Goal: Information Seeking & Learning: Check status

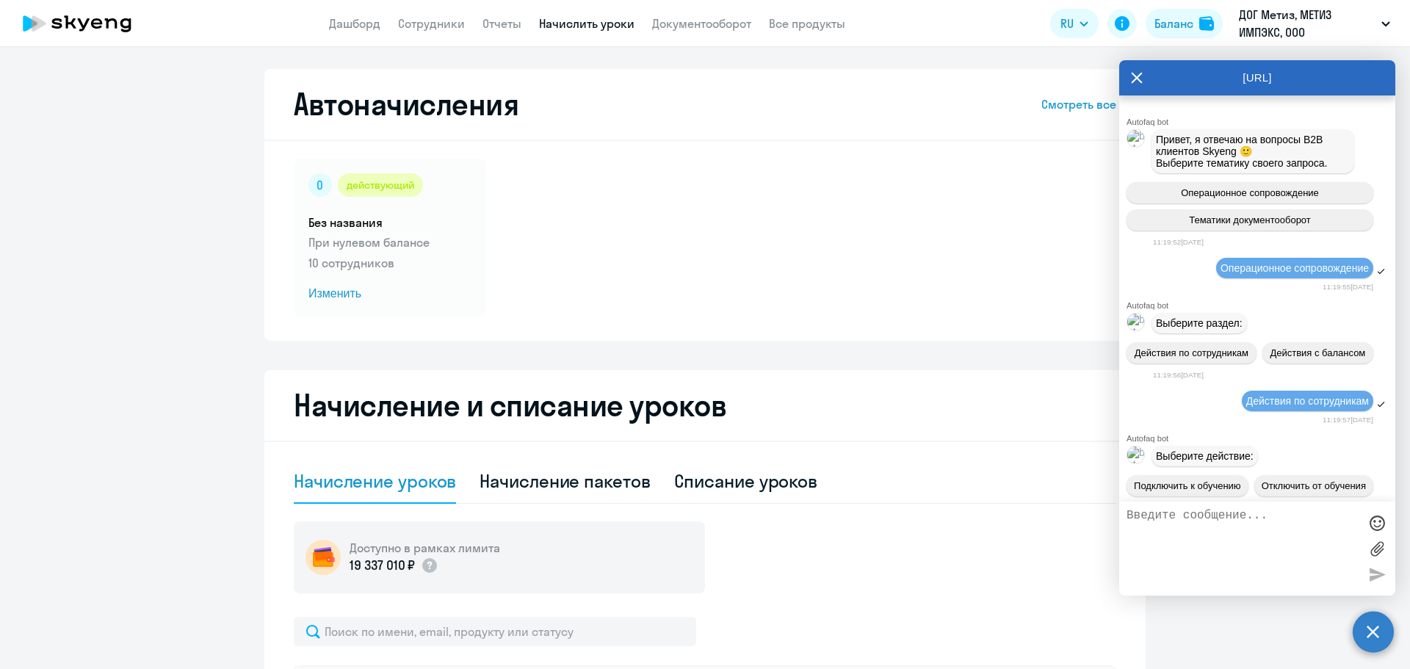
select select "10"
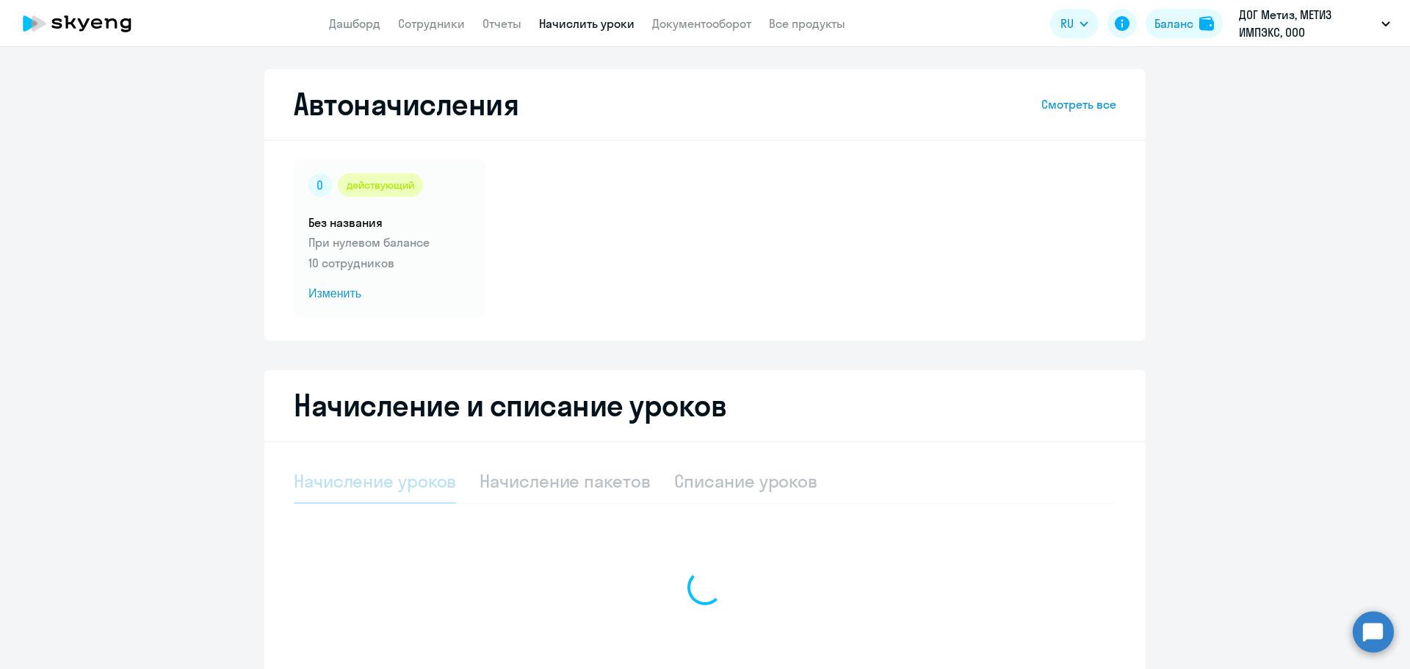
select select "10"
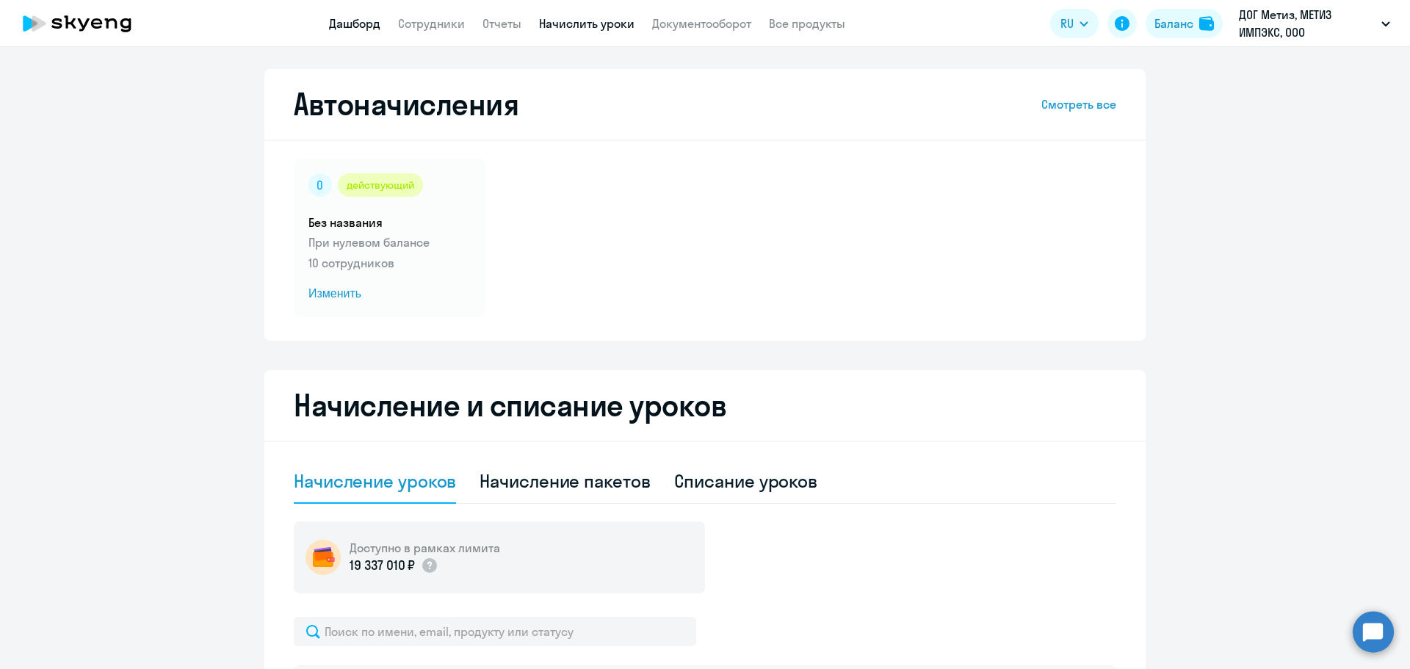
click at [374, 19] on link "Дашборд" at bounding box center [354, 23] width 51 height 15
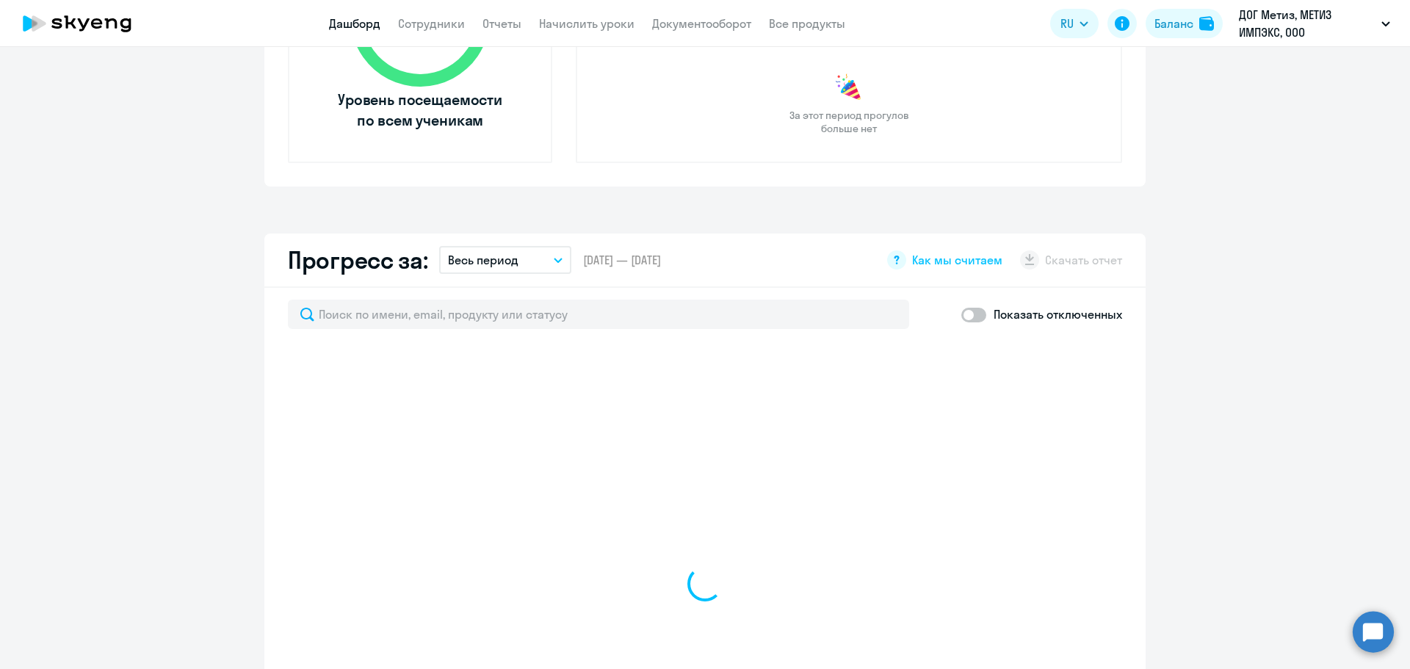
scroll to position [367, 0]
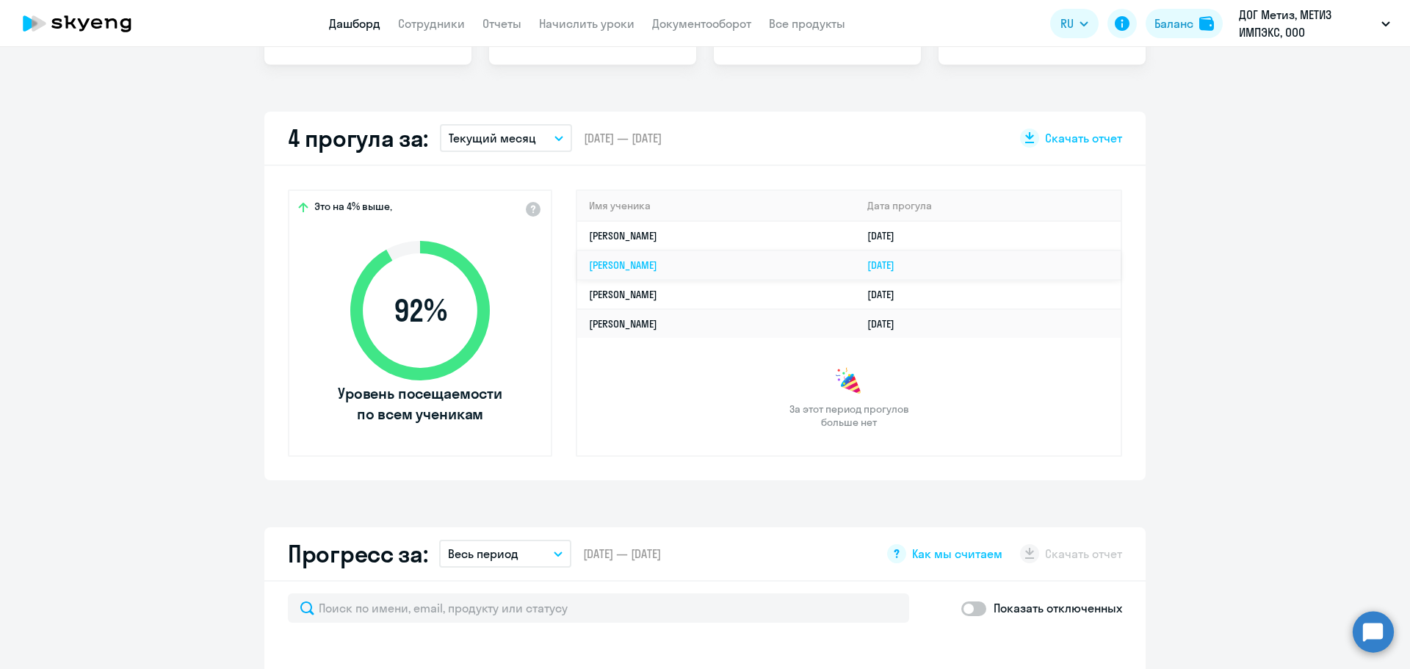
select select "30"
click at [529, 145] on button "Текущий месяц" at bounding box center [506, 138] width 132 height 28
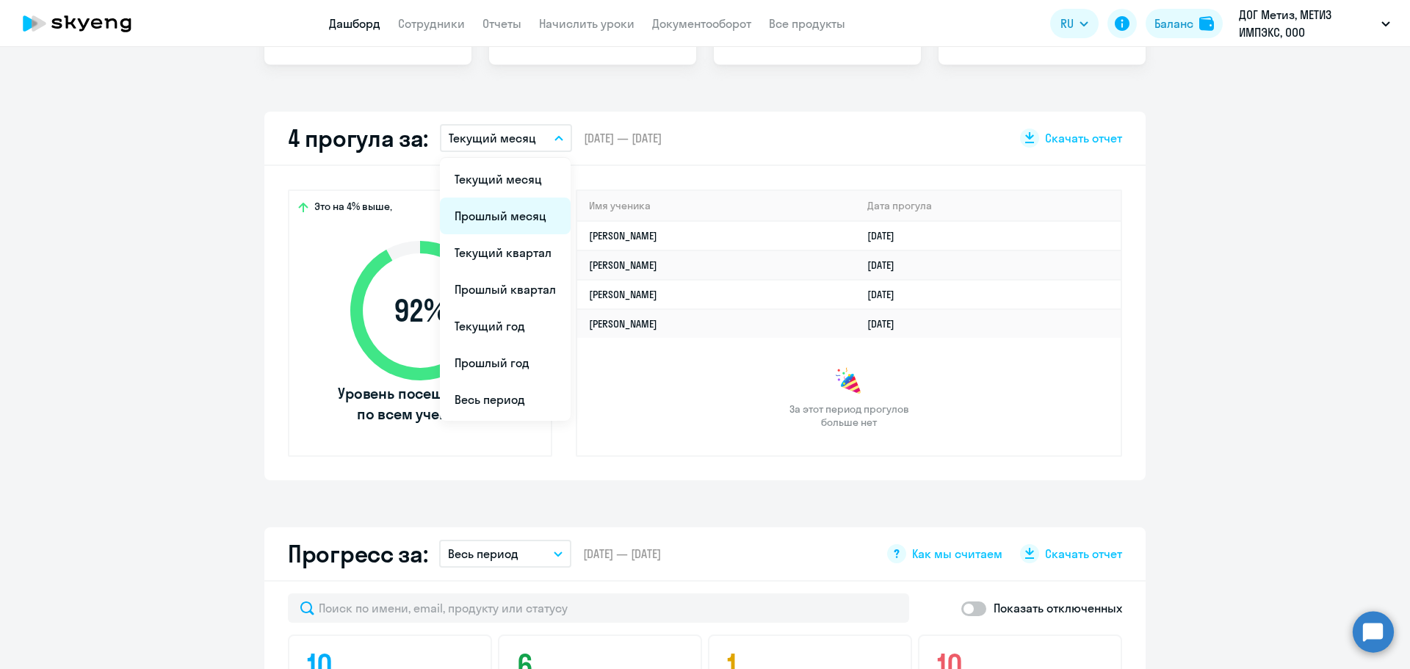
click at [529, 209] on li "Прошлый месяц" at bounding box center [505, 216] width 131 height 37
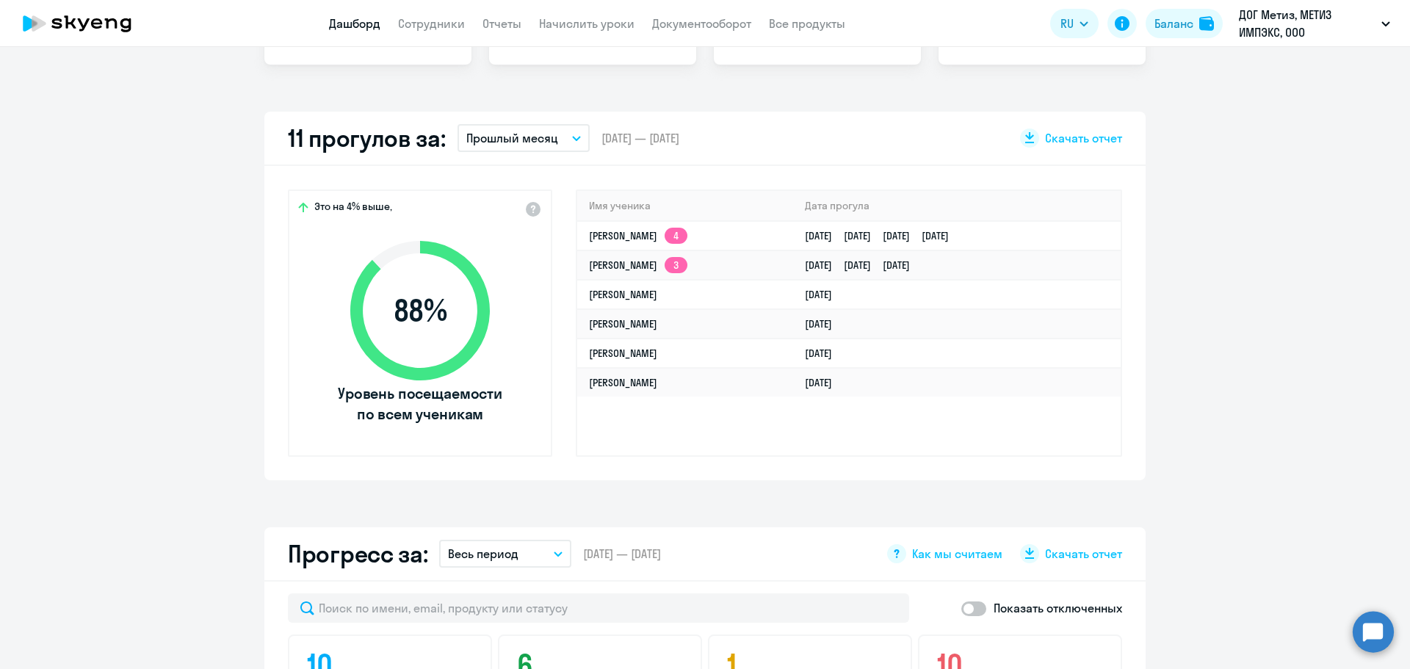
click at [496, 140] on p "Прошлый месяц" at bounding box center [512, 138] width 92 height 18
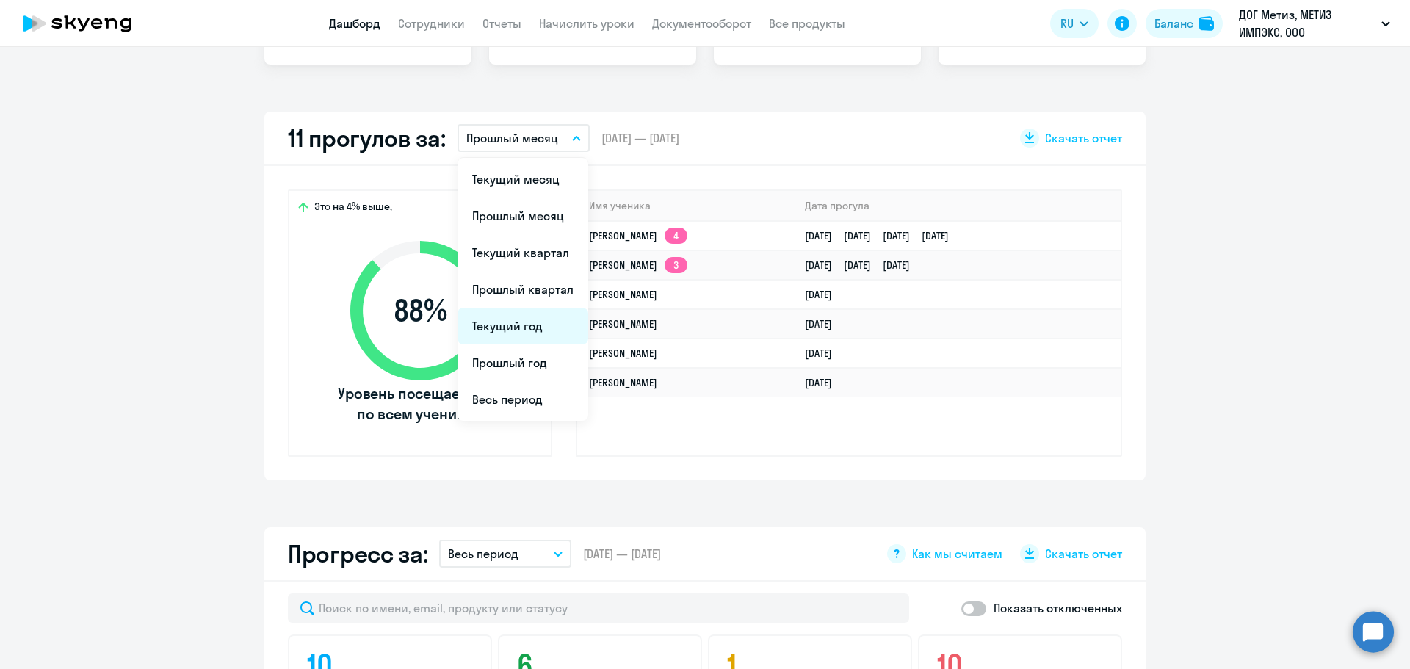
click at [532, 317] on li "Текущий год" at bounding box center [522, 326] width 131 height 37
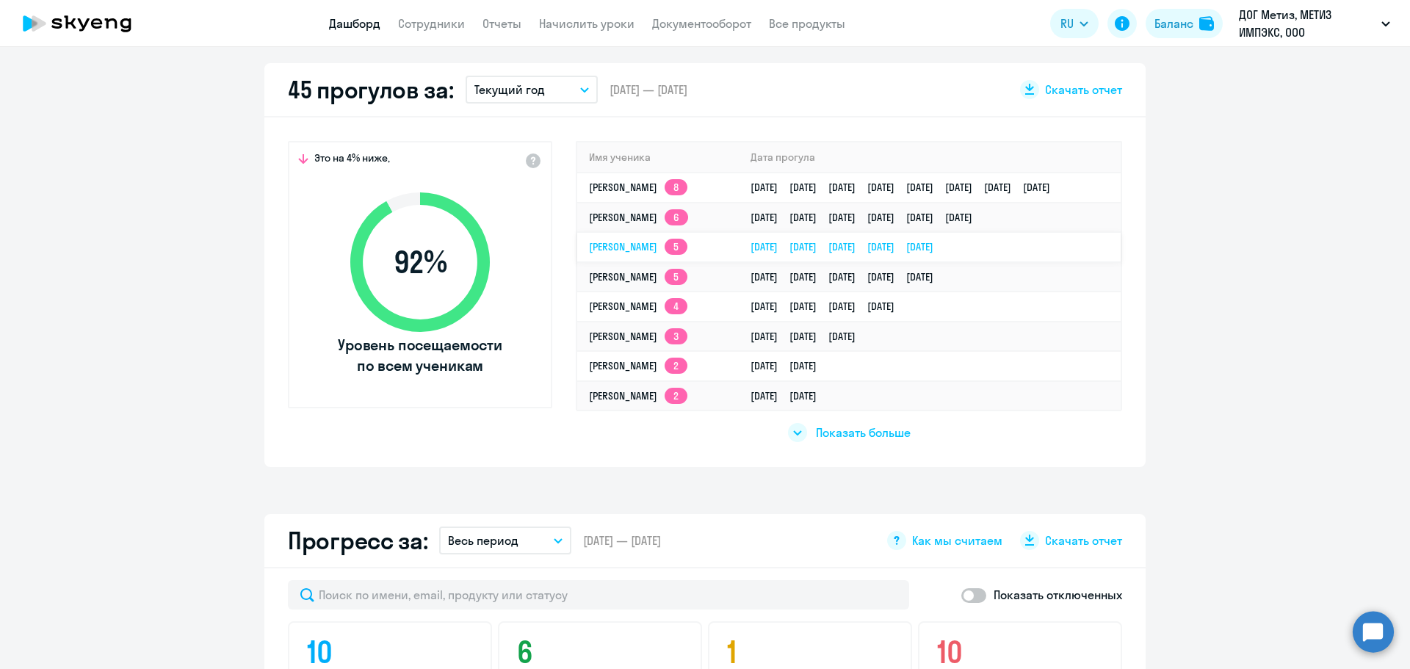
scroll to position [441, 0]
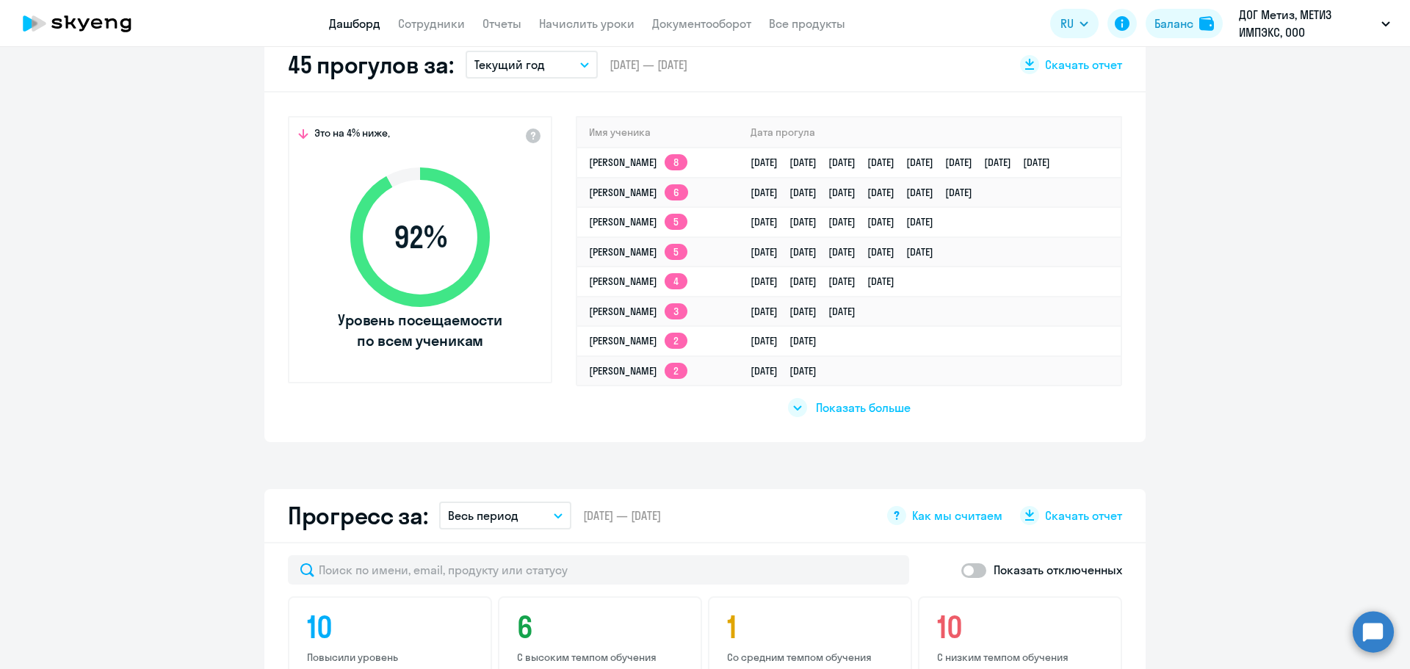
click at [842, 406] on span "Показать больше" at bounding box center [863, 407] width 95 height 16
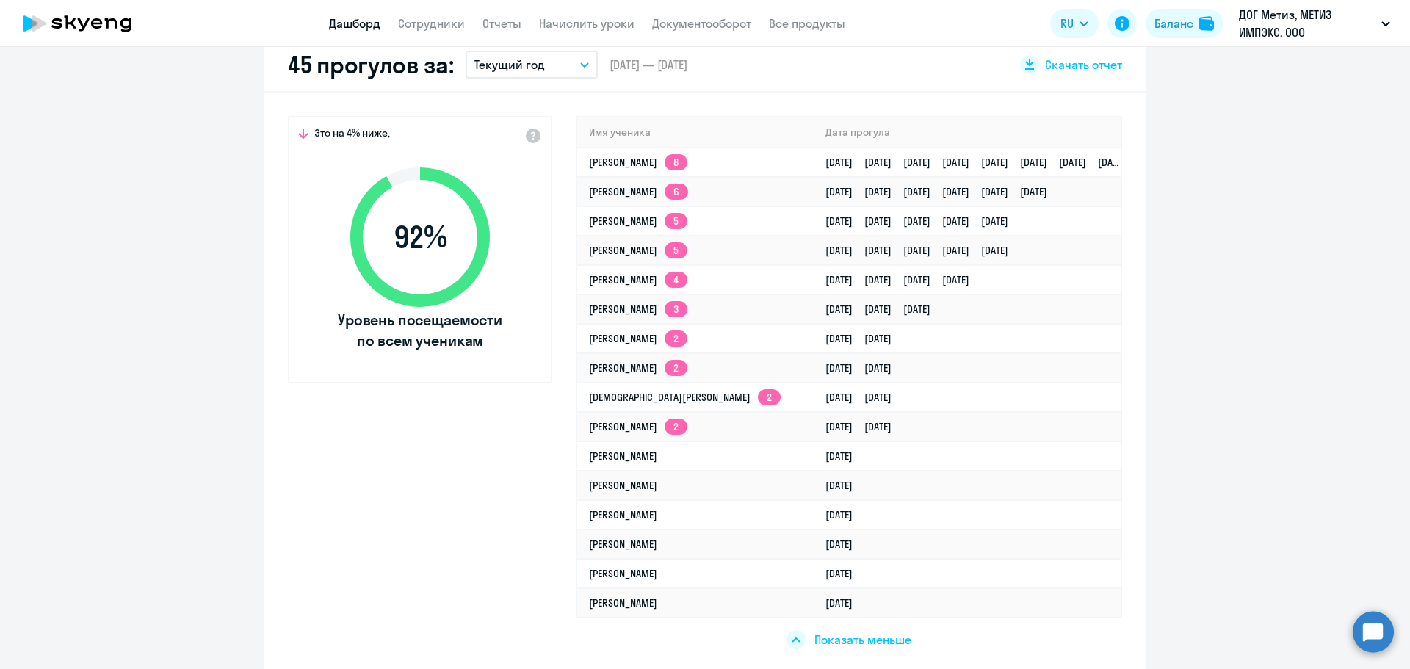
click at [862, 640] on span "Показать меньше" at bounding box center [862, 640] width 97 height 16
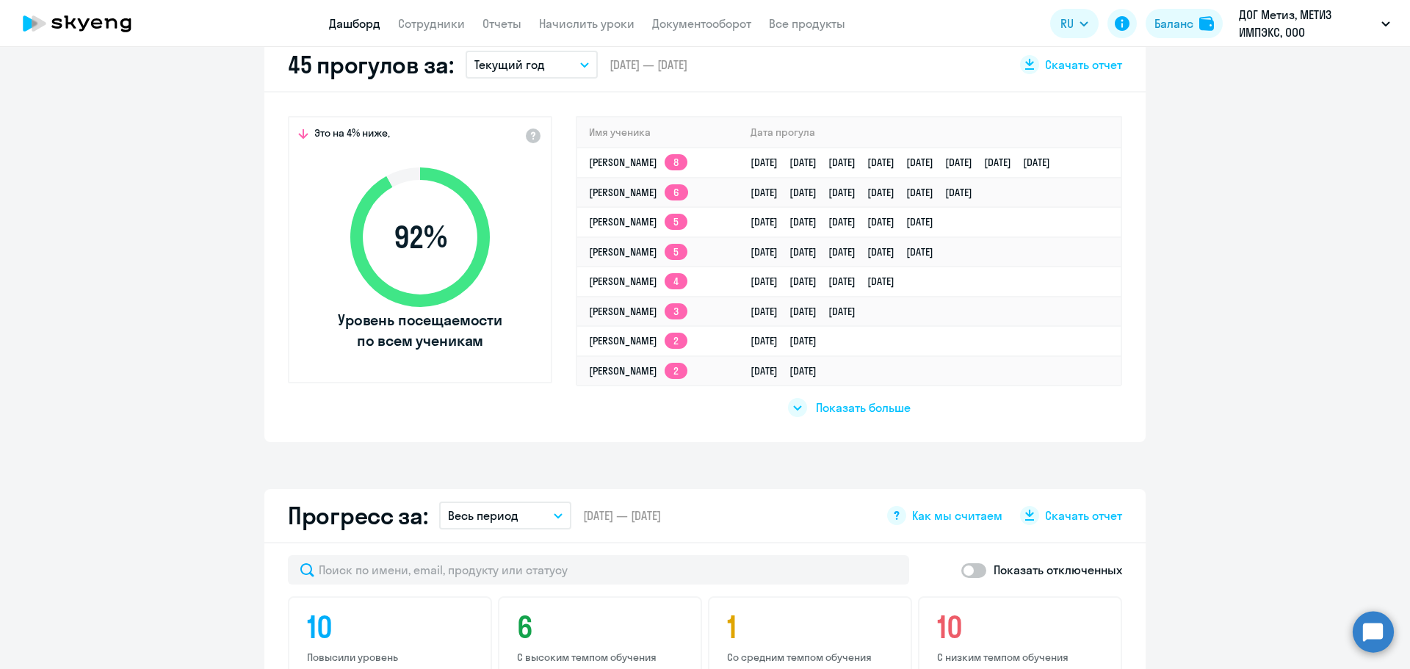
click at [524, 63] on p "Текущий год" at bounding box center [509, 65] width 70 height 18
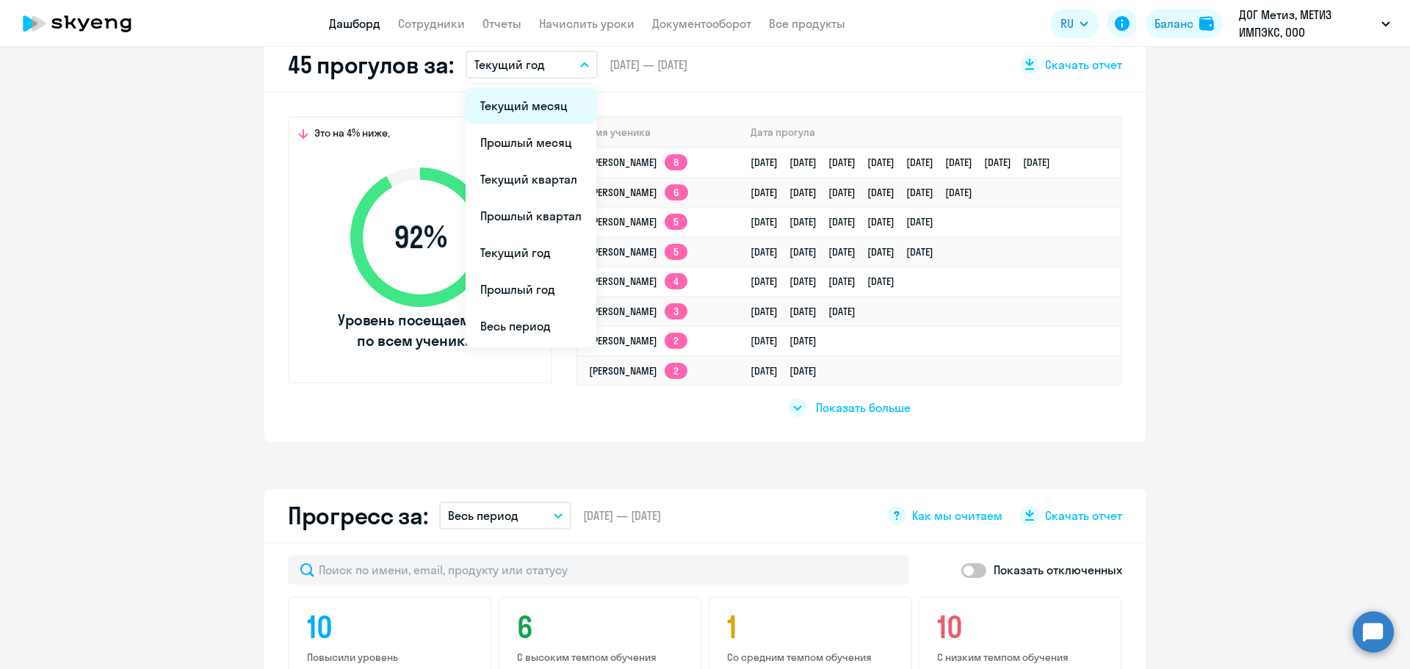
click at [540, 105] on li "Текущий месяц" at bounding box center [531, 105] width 131 height 37
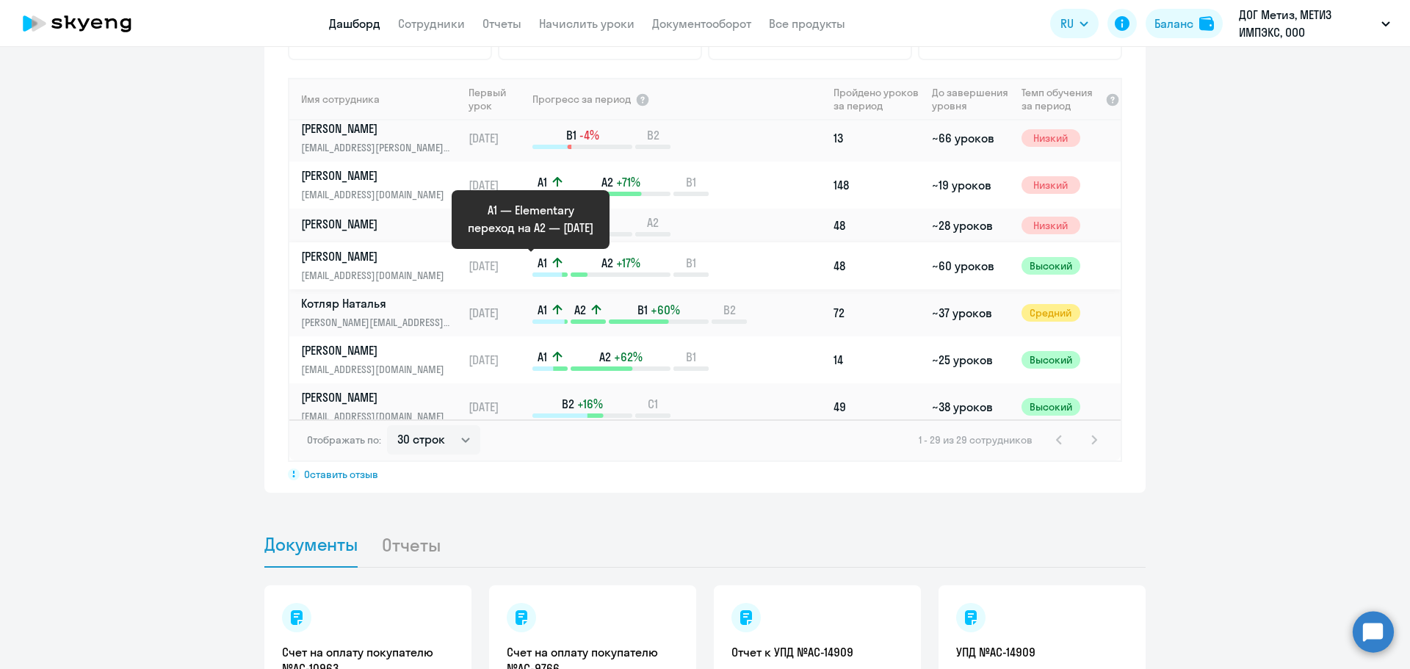
scroll to position [0, 0]
